Goal: Information Seeking & Learning: Learn about a topic

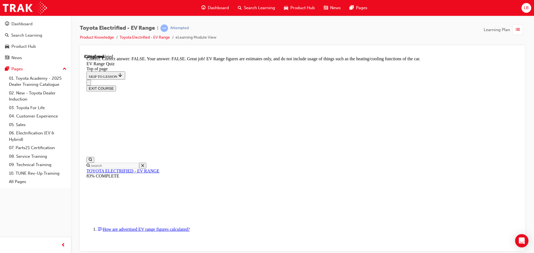
scroll to position [77, 0]
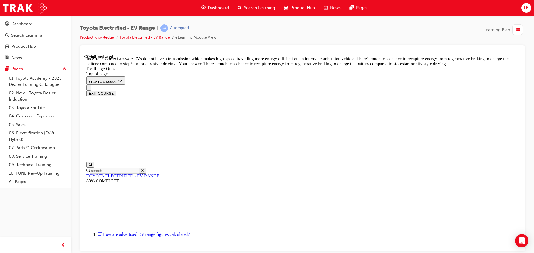
scroll to position [83, 0]
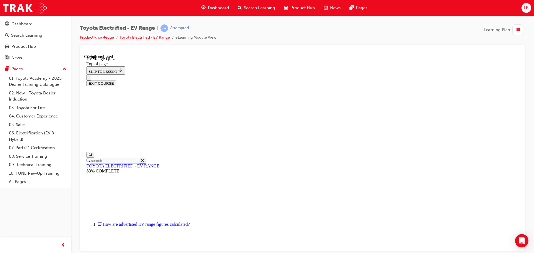
scroll to position [100, 0]
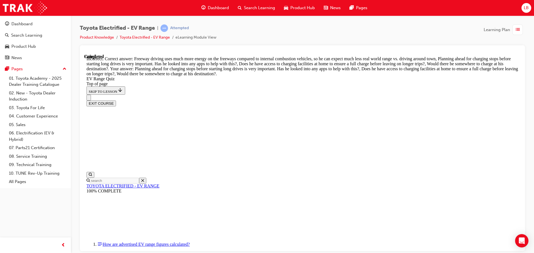
scroll to position [163, 0]
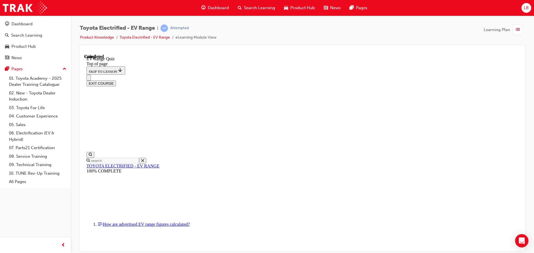
scroll to position [88, 0]
drag, startPoint x: 339, startPoint y: 225, endPoint x: 336, endPoint y: 210, distance: 15.3
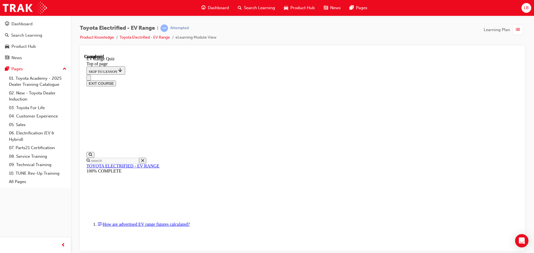
scroll to position [17, 0]
drag, startPoint x: 254, startPoint y: 195, endPoint x: 259, endPoint y: 197, distance: 5.5
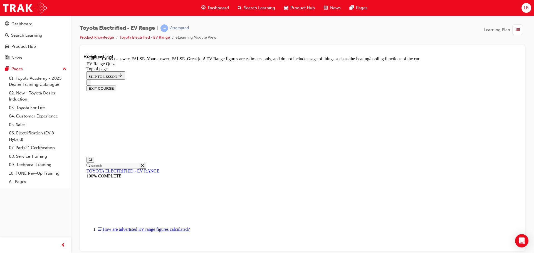
scroll to position [102, 0]
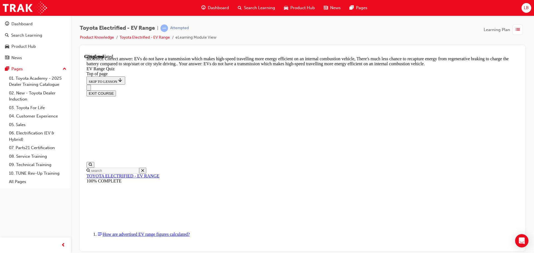
scroll to position [138, 0]
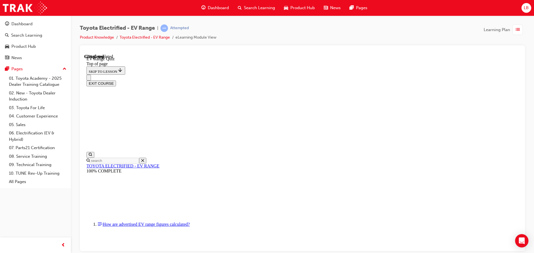
scroll to position [100, 0]
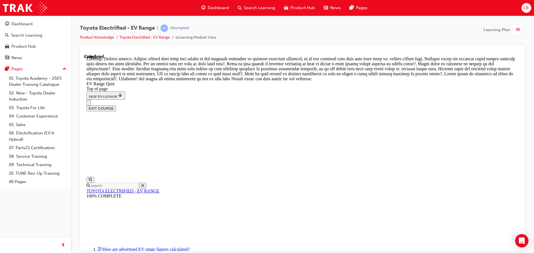
scroll to position [197, 0]
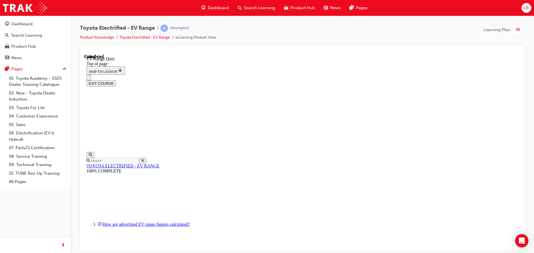
scroll to position [88, 0]
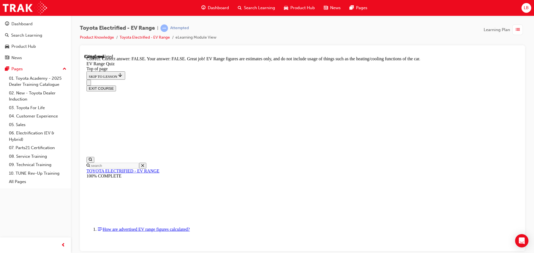
scroll to position [102, 0]
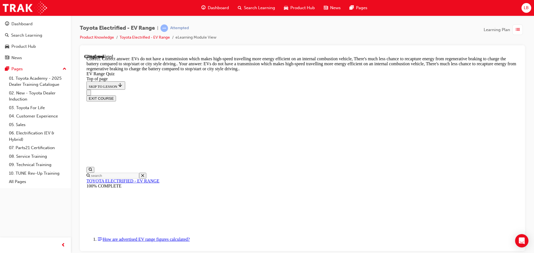
scroll to position [138, 0]
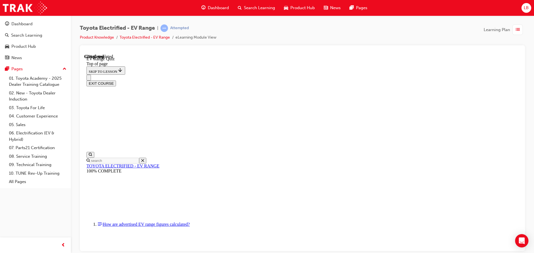
scroll to position [73, 0]
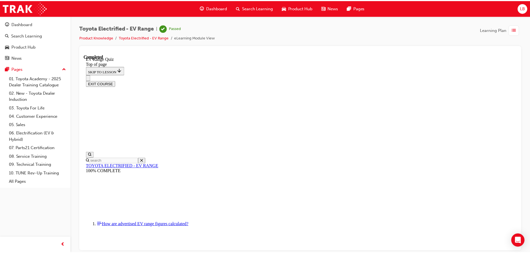
scroll to position [88, 0]
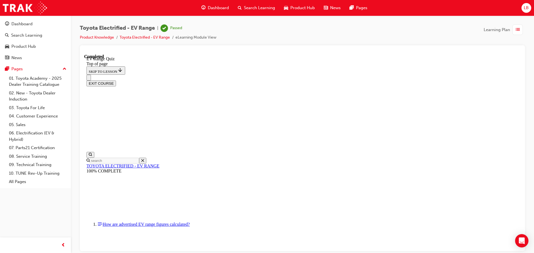
click at [116, 80] on button "EXIT COURSE" at bounding box center [100, 83] width 29 height 6
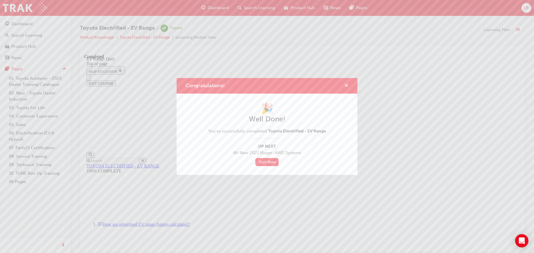
click at [346, 84] on span "cross-icon" at bounding box center [346, 86] width 4 height 5
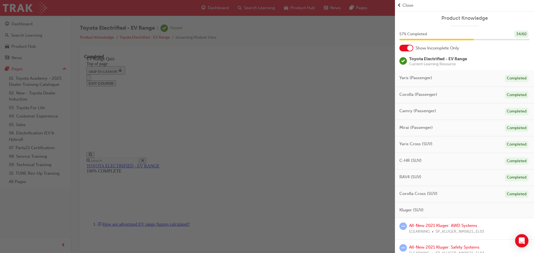
click at [29, 44] on div "button" at bounding box center [197, 126] width 395 height 253
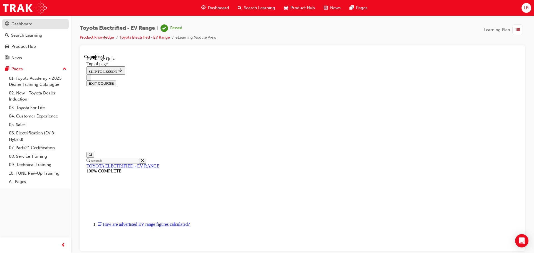
click at [31, 24] on div "Dashboard" at bounding box center [21, 24] width 21 height 6
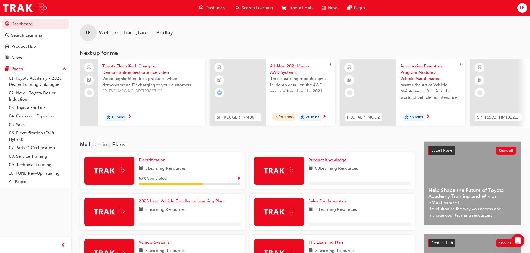
click at [326, 160] on span "Product Knowledge" at bounding box center [327, 160] width 38 height 5
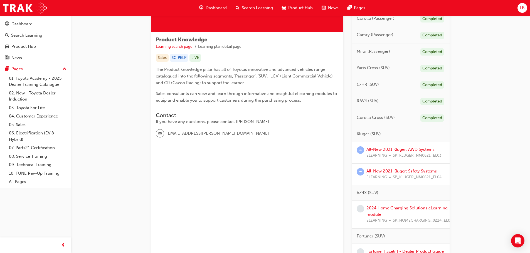
scroll to position [83, 0]
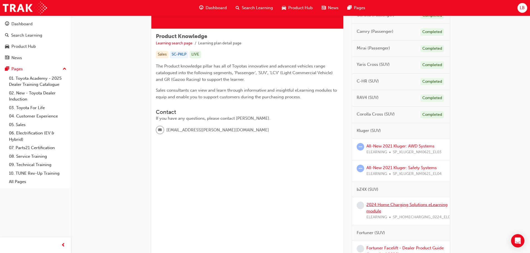
click at [409, 204] on link "2024 Home Charging Solutions eLearning module" at bounding box center [406, 207] width 81 height 11
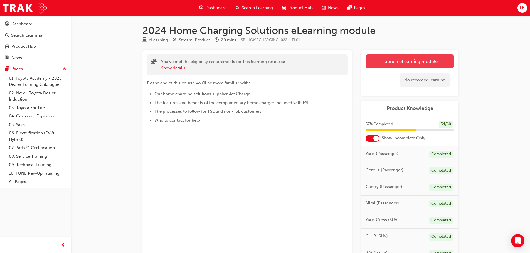
click at [392, 61] on link "Launch eLearning module" at bounding box center [409, 61] width 88 height 14
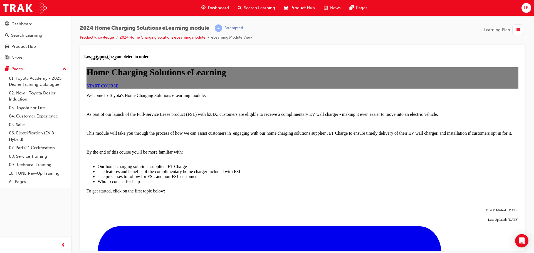
click at [118, 88] on span "START COURSE" at bounding box center [102, 85] width 32 height 5
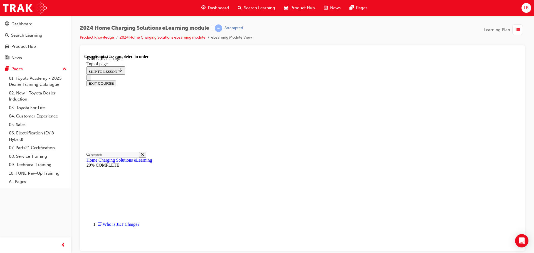
scroll to position [82, 0]
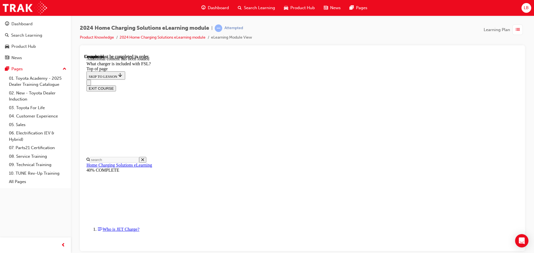
scroll to position [731, 0]
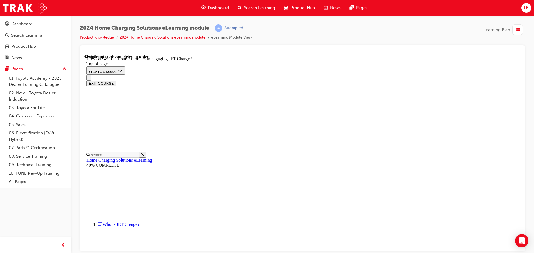
scroll to position [101, 0]
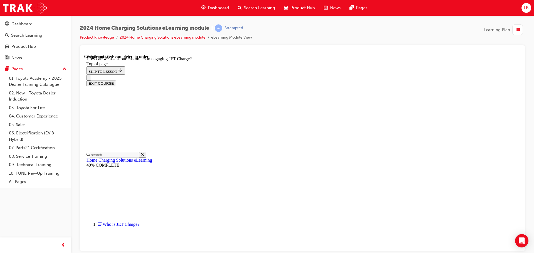
scroll to position [1063, 0]
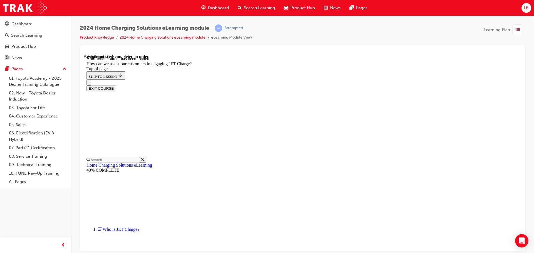
scroll to position [1201, 0]
drag, startPoint x: 321, startPoint y: 147, endPoint x: 364, endPoint y: 150, distance: 42.9
drag, startPoint x: 321, startPoint y: 147, endPoint x: 344, endPoint y: 173, distance: 35.1
drag, startPoint x: 306, startPoint y: 228, endPoint x: 361, endPoint y: 199, distance: 62.6
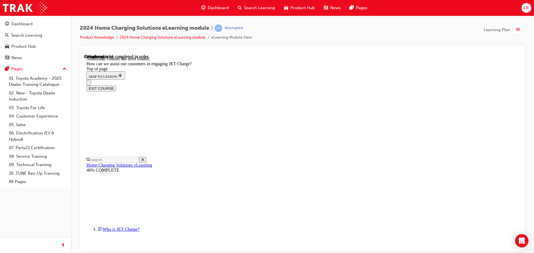
drag, startPoint x: 293, startPoint y: 122, endPoint x: 317, endPoint y: 143, distance: 32.7
drag, startPoint x: 317, startPoint y: 143, endPoint x: 339, endPoint y: 115, distance: 35.8
drag, startPoint x: 315, startPoint y: 225, endPoint x: 356, endPoint y: 143, distance: 91.3
drag, startPoint x: 332, startPoint y: 119, endPoint x: 348, endPoint y: 143, distance: 29.2
drag, startPoint x: 309, startPoint y: 123, endPoint x: 349, endPoint y: 120, distance: 41.0
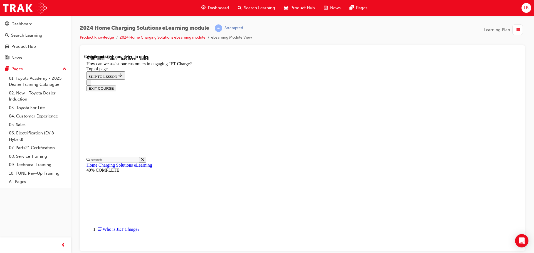
drag, startPoint x: 311, startPoint y: 224, endPoint x: 351, endPoint y: 227, distance: 40.4
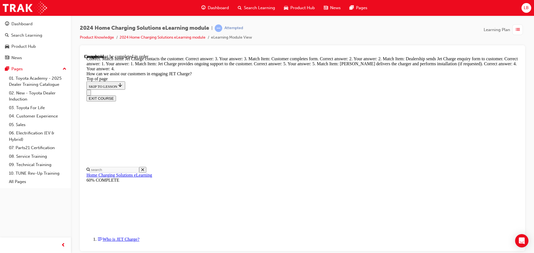
scroll to position [1479, 0]
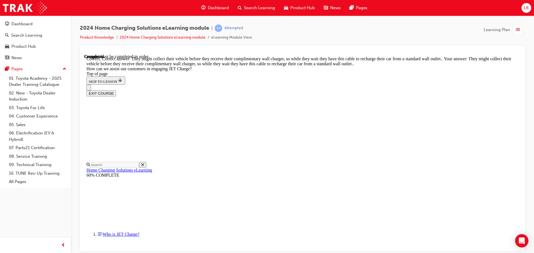
scroll to position [1534, 0]
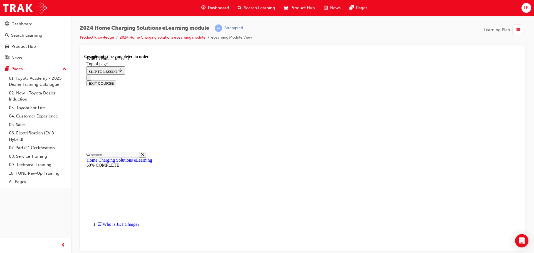
scroll to position [101, 0]
